Goal: Obtain resource: Download file/media

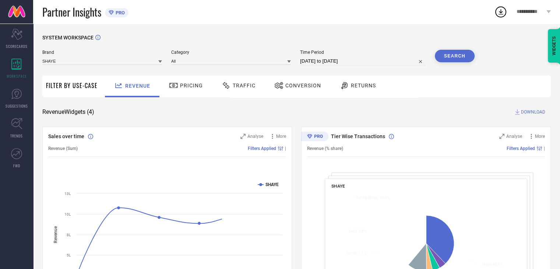
click at [291, 88] on span "Conversion" at bounding box center [303, 85] width 36 height 6
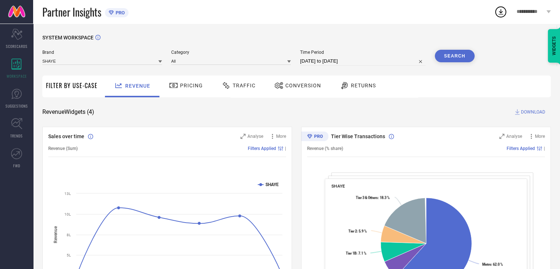
click at [302, 87] on span "Conversion" at bounding box center [303, 85] width 36 height 6
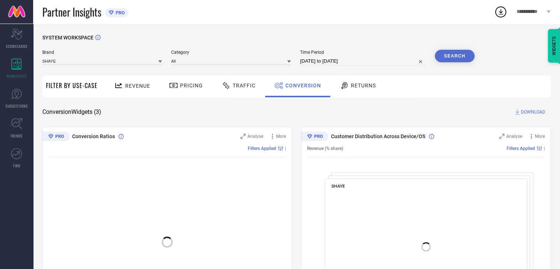
select select "7"
select select "2025"
select select "8"
select select "2025"
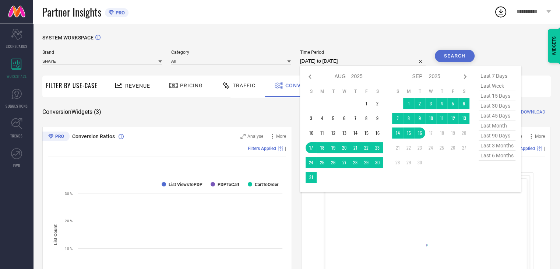
click at [377, 57] on input "[DATE] to [DATE]" at bounding box center [362, 61] width 125 height 9
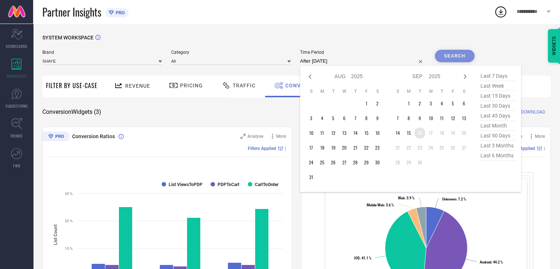
click at [423, 136] on td "16" at bounding box center [419, 132] width 11 height 11
type input "16-09-2025 to 16-09-2025"
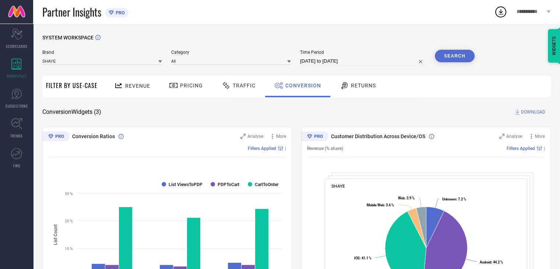
click at [459, 56] on button "Search" at bounding box center [455, 56] width 40 height 13
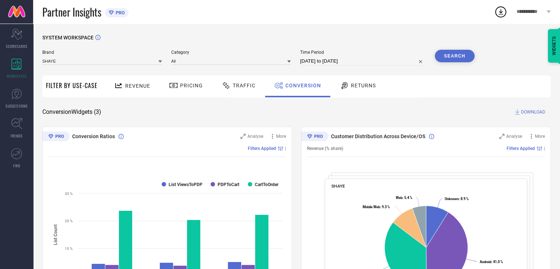
click at [529, 114] on span "DOWNLOAD" at bounding box center [533, 111] width 24 height 7
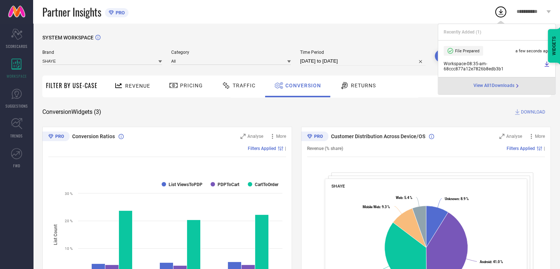
click at [500, 12] on icon at bounding box center [500, 12] width 5 height 6
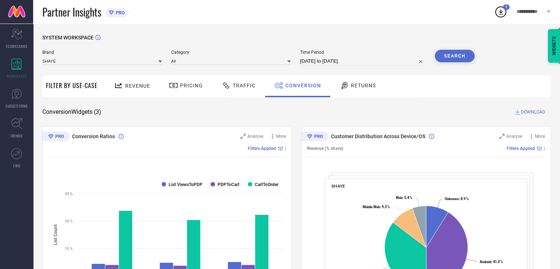
click at [500, 12] on icon at bounding box center [500, 12] width 5 height 6
click at [417, 24] on div "SYSTEM WORKSPACE Brand SHAYE Category All Time Period 16-09-2025 to 16-09-2025 …" at bounding box center [296, 269] width 527 height 491
